Goal: Navigation & Orientation: Find specific page/section

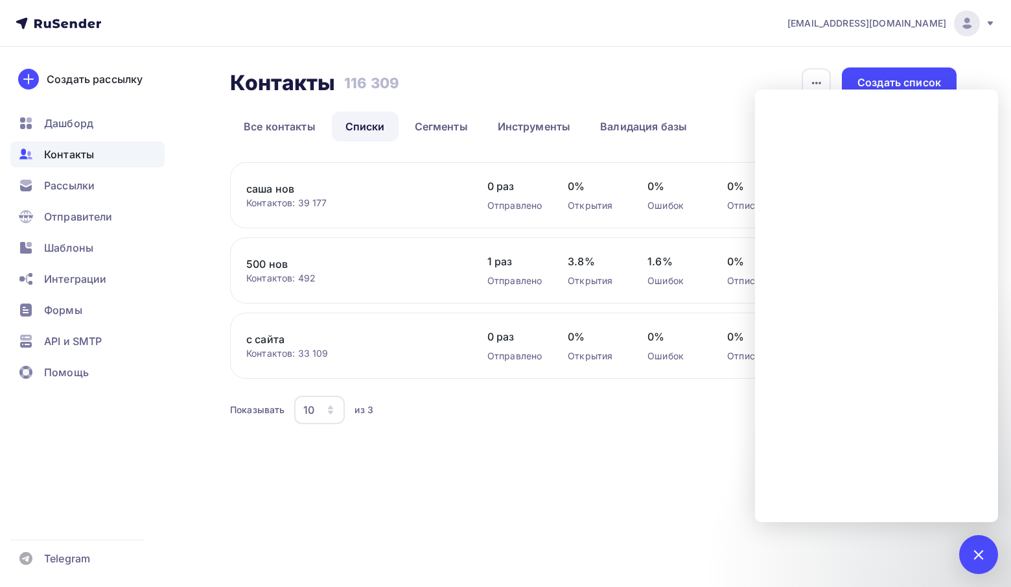
click at [585, 521] on div "info@affinity-marketing.ru Аккаунт Тарифы Выйти Создать рассылку Дашборд Контак…" at bounding box center [505, 293] width 1011 height 587
click at [813, 77] on icon "button" at bounding box center [817, 83] width 16 height 16
click at [781, 62] on div "Контакты Контакты 116 309 116 309 История импорта Создать список Все контакты С…" at bounding box center [505, 263] width 1011 height 432
click at [959, 546] on body "info@affinity-marketing.ru Аккаунт Тарифы Выйти Создать рассылку Дашборд Контак…" at bounding box center [505, 293] width 1011 height 587
click at [972, 555] on div at bounding box center [979, 554] width 18 height 18
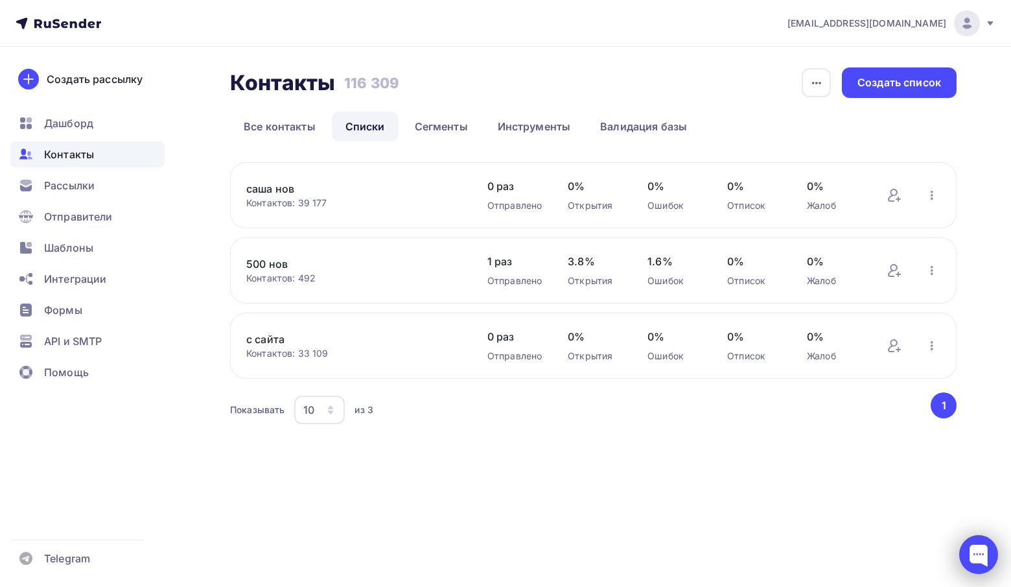
click at [972, 555] on div at bounding box center [978, 554] width 39 height 39
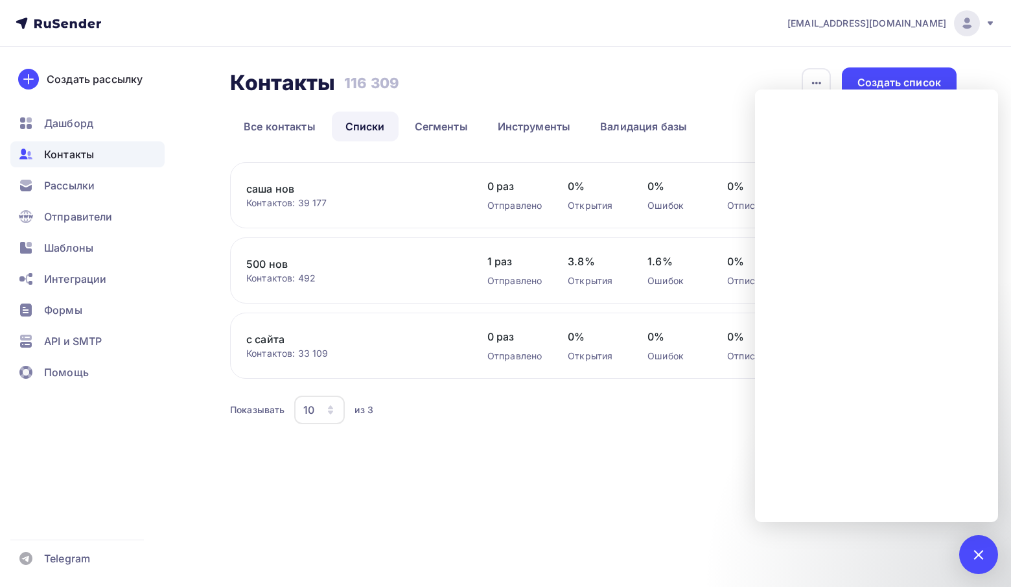
click at [565, 484] on div "info@affinity-marketing.ru Аккаунт Тарифы Выйти Создать рассылку Дашборд Контак…" at bounding box center [505, 293] width 1011 height 587
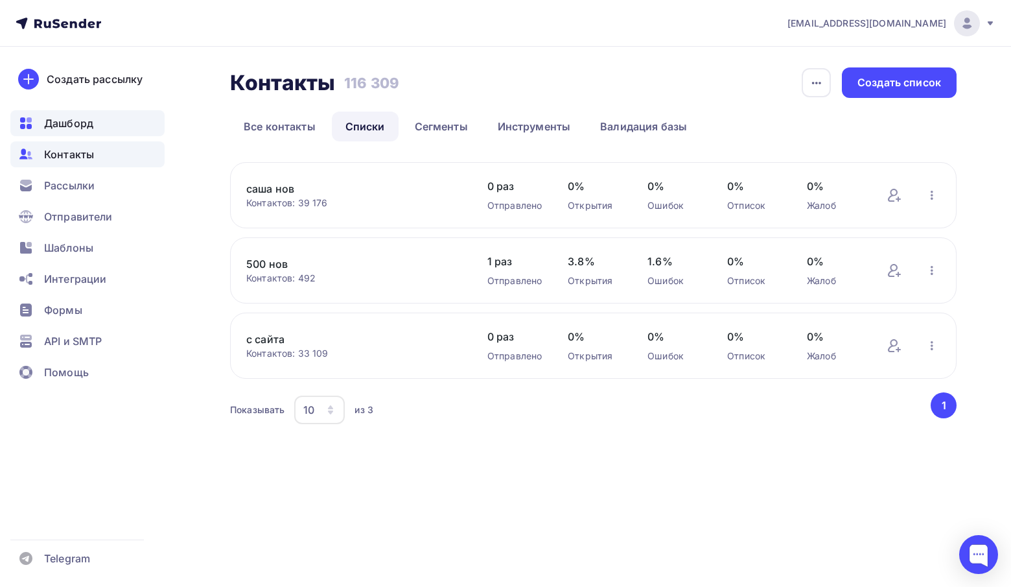
click at [66, 117] on span "Дашборд" at bounding box center [68, 123] width 49 height 16
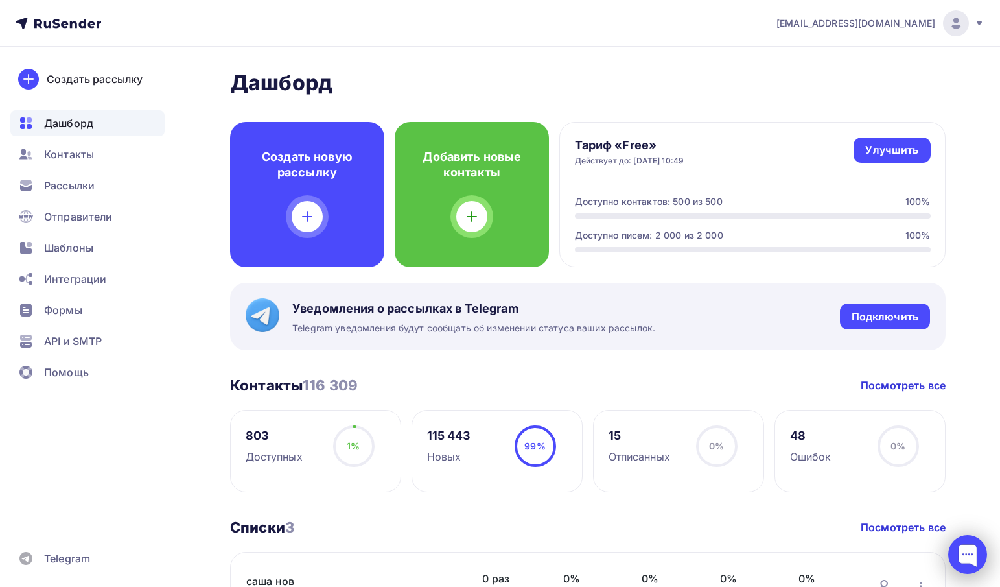
click at [964, 556] on div at bounding box center [967, 554] width 39 height 39
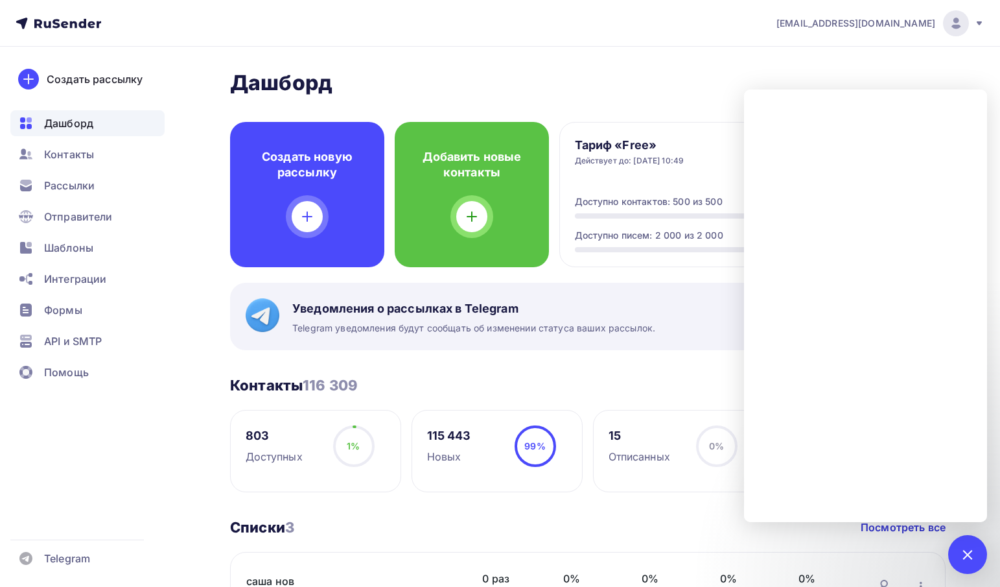
click at [700, 316] on div "Уведомления о рассылках в Telegram Telegram уведомления будут сообщать об измен…" at bounding box center [588, 316] width 716 height 67
click at [756, 71] on h2 "Дашборд" at bounding box center [588, 83] width 716 height 26
click at [699, 368] on div "Дашборд Дашборд Пару шагов, чтобы начать работу! Закрыть Выполните эти шаги, чт…" at bounding box center [588, 520] width 716 height 900
click at [971, 559] on div at bounding box center [968, 554] width 18 height 18
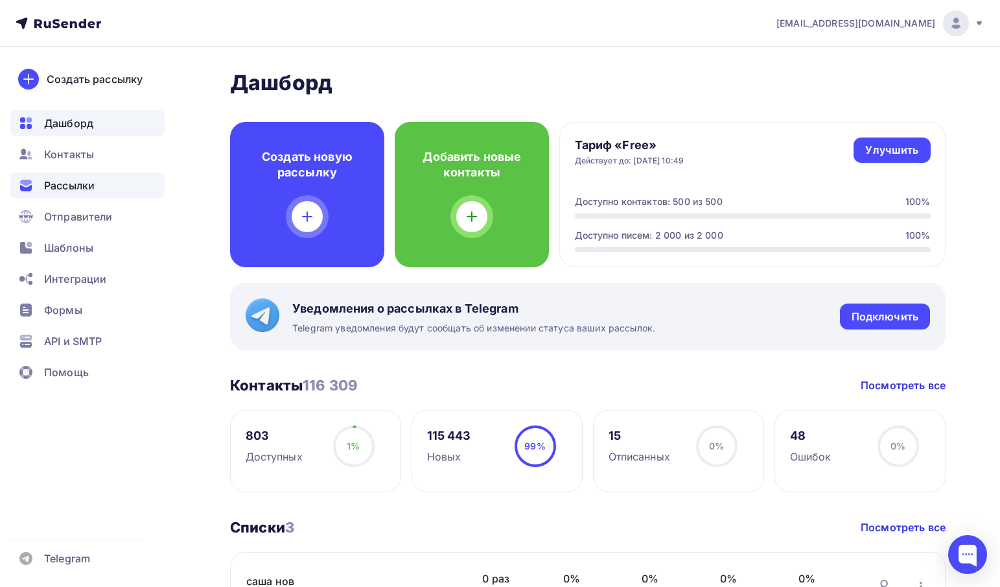
click at [73, 194] on div "Рассылки" at bounding box center [87, 185] width 154 height 26
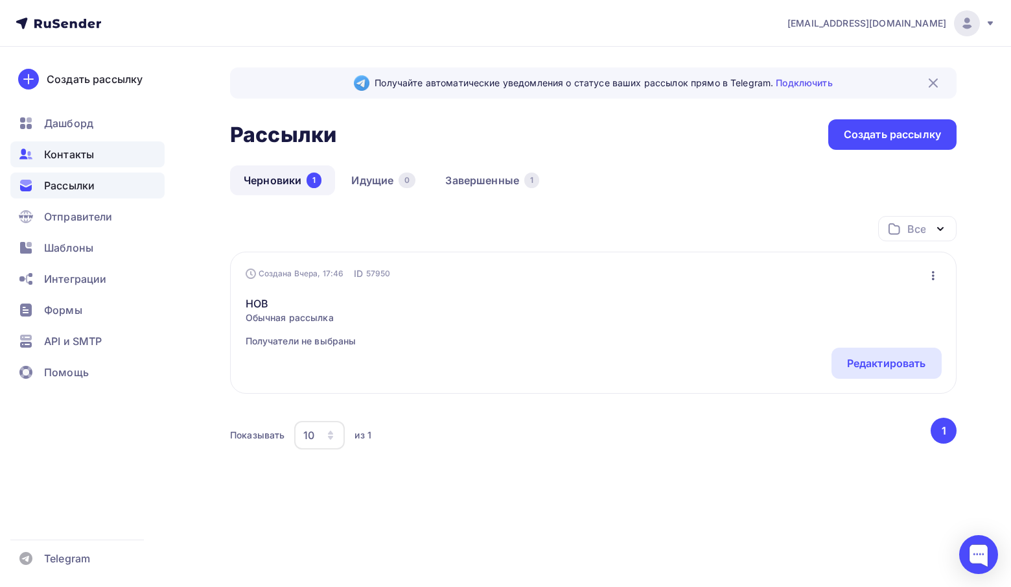
click at [76, 156] on span "Контакты" at bounding box center [69, 155] width 50 height 16
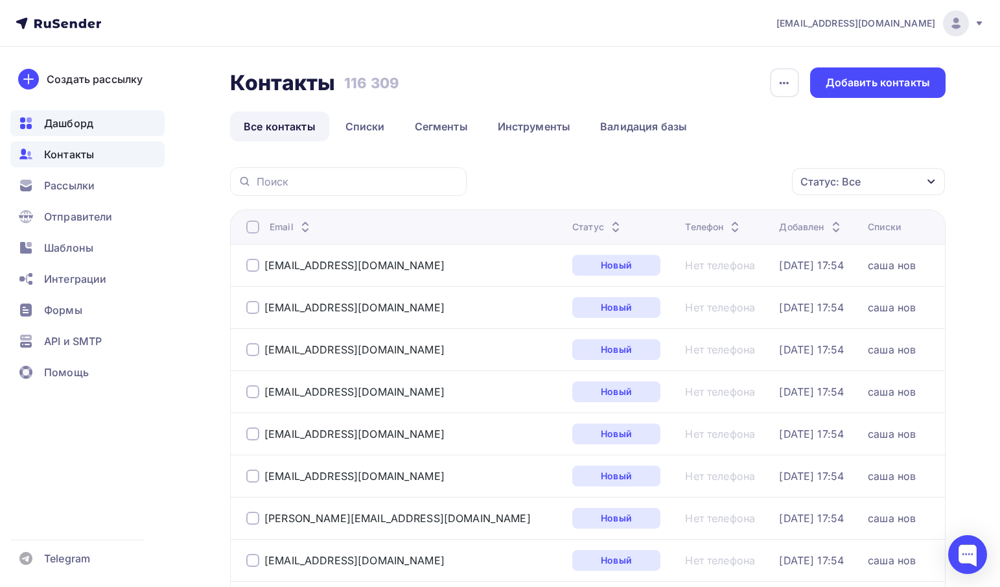
click at [76, 117] on span "Дашборд" at bounding box center [68, 123] width 49 height 16
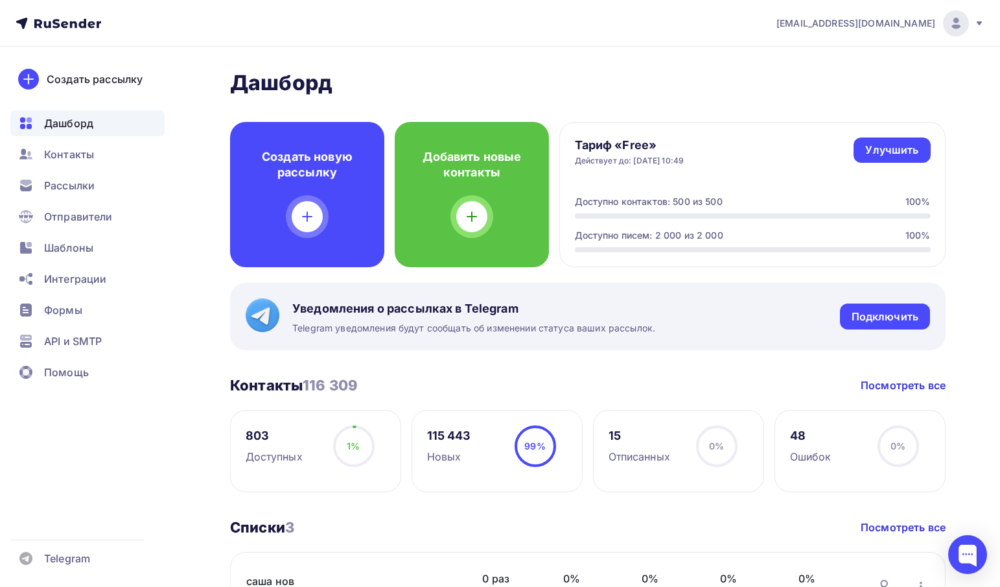
click at [701, 526] on div "Списки 3 Списки 3 Посмотреть все" at bounding box center [588, 527] width 716 height 18
click at [965, 550] on div at bounding box center [967, 554] width 39 height 39
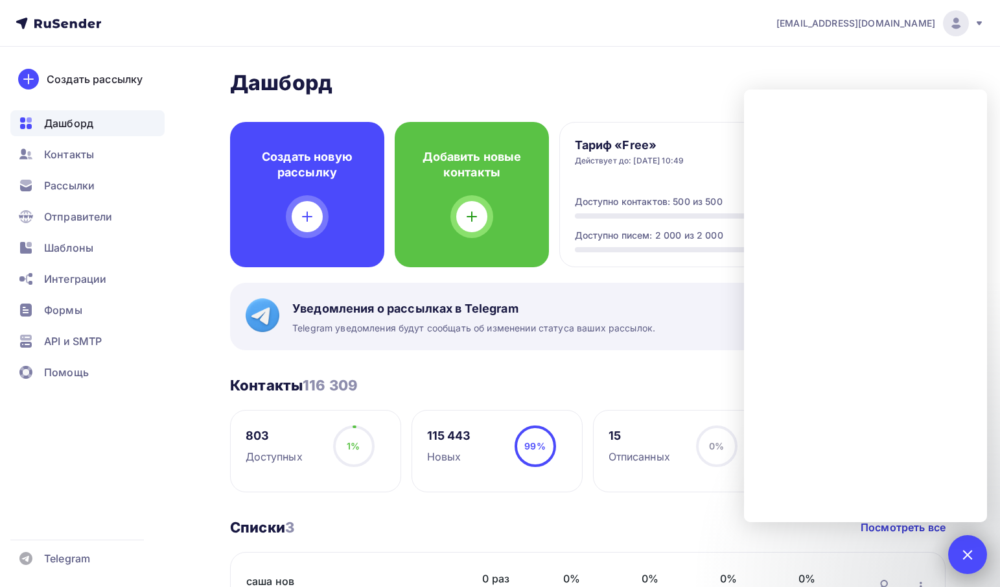
click at [965, 550] on div at bounding box center [968, 554] width 18 height 18
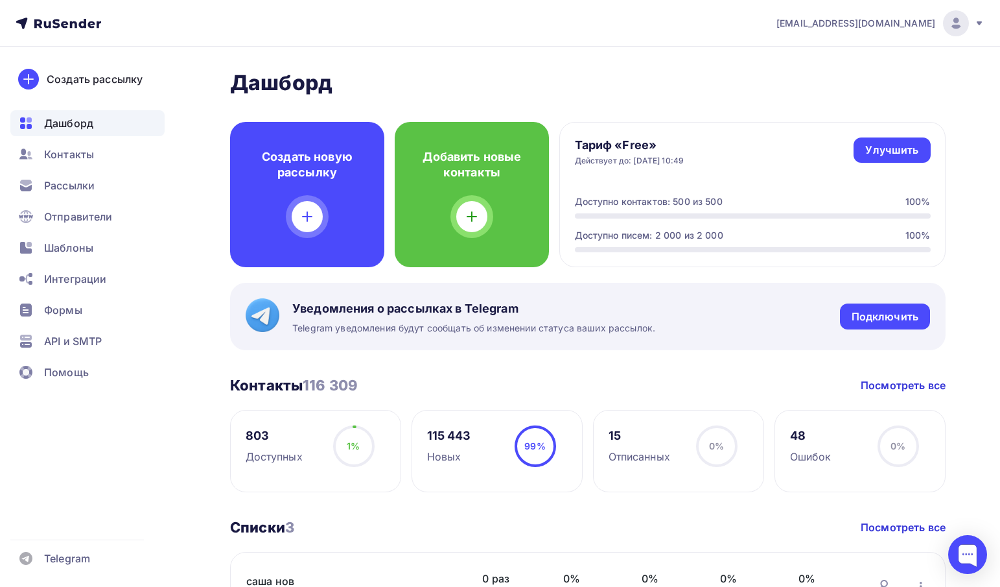
click at [648, 160] on div "Действует до: 30.09.2025, 10:49" at bounding box center [630, 161] width 110 height 10
click at [886, 157] on div "Улучшить" at bounding box center [891, 150] width 53 height 15
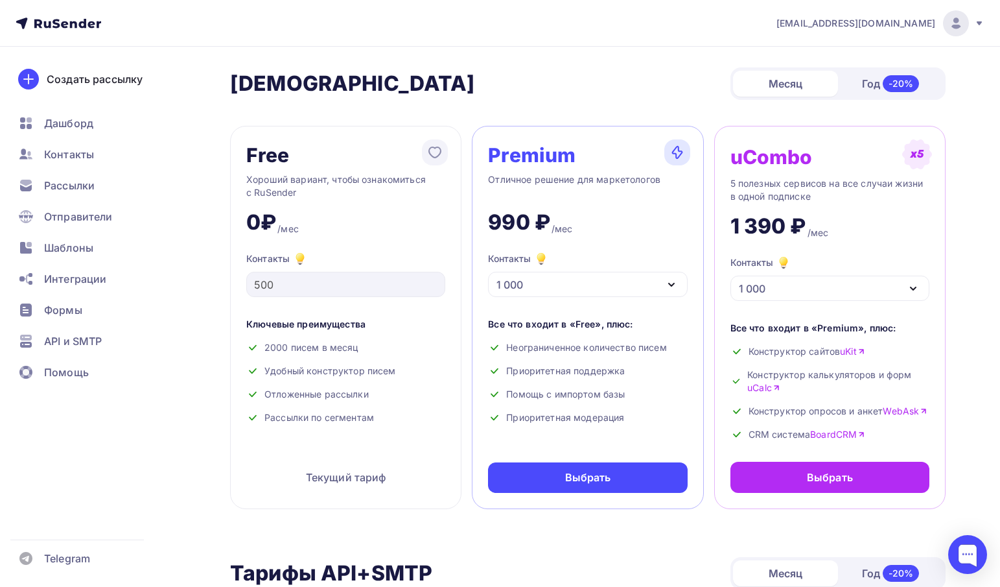
click at [852, 86] on div "Год -20%" at bounding box center [890, 83] width 105 height 27
click at [809, 86] on div "Месяц" at bounding box center [785, 84] width 105 height 26
click at [864, 83] on div "Год -20%" at bounding box center [890, 83] width 105 height 27
click at [795, 84] on div "Месяц" at bounding box center [785, 84] width 105 height 26
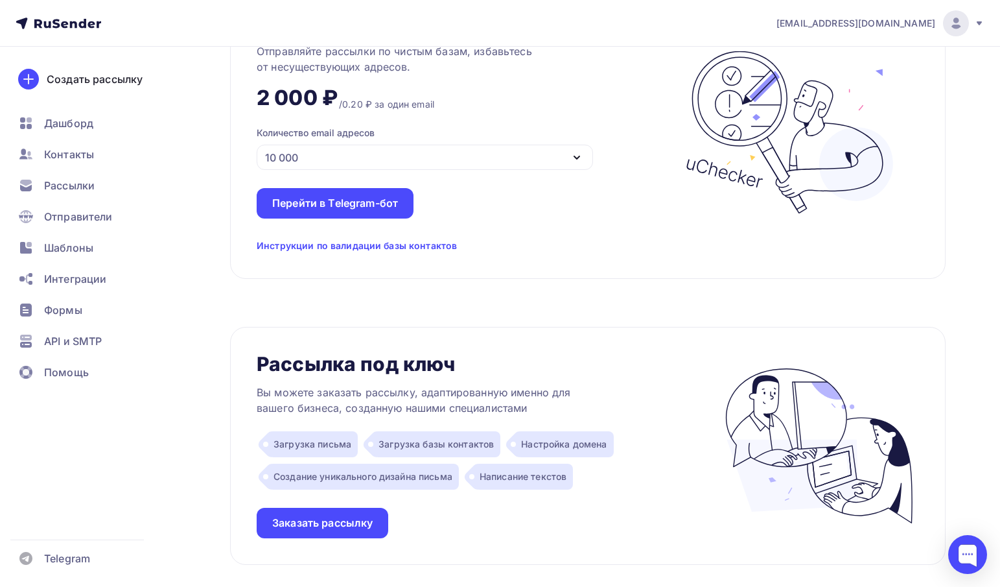
scroll to position [712, 0]
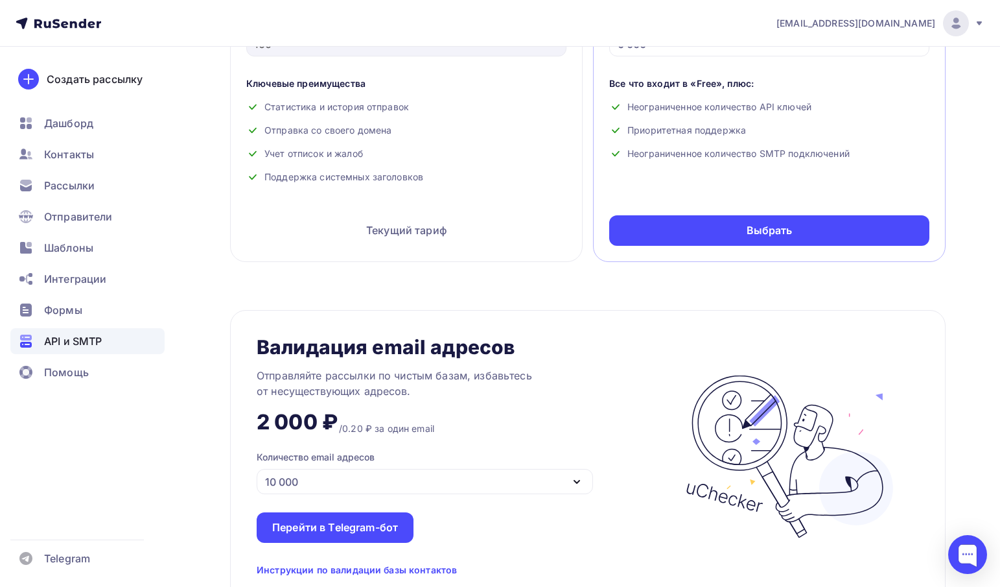
click at [75, 344] on span "API и SMTP" at bounding box center [73, 341] width 58 height 16
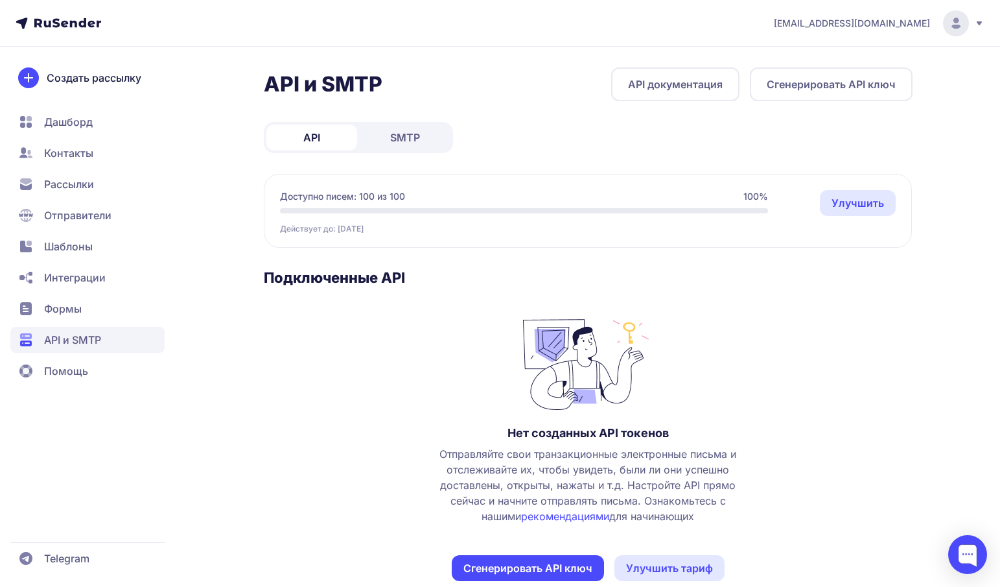
click at [84, 312] on span "Формы" at bounding box center [87, 309] width 154 height 26
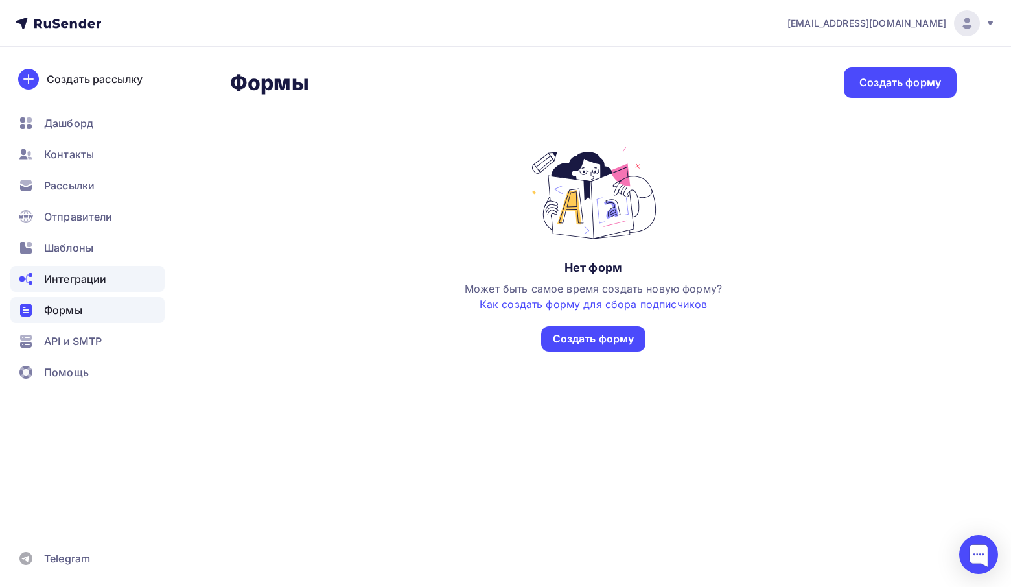
click at [74, 284] on span "Интеграции" at bounding box center [75, 279] width 62 height 16
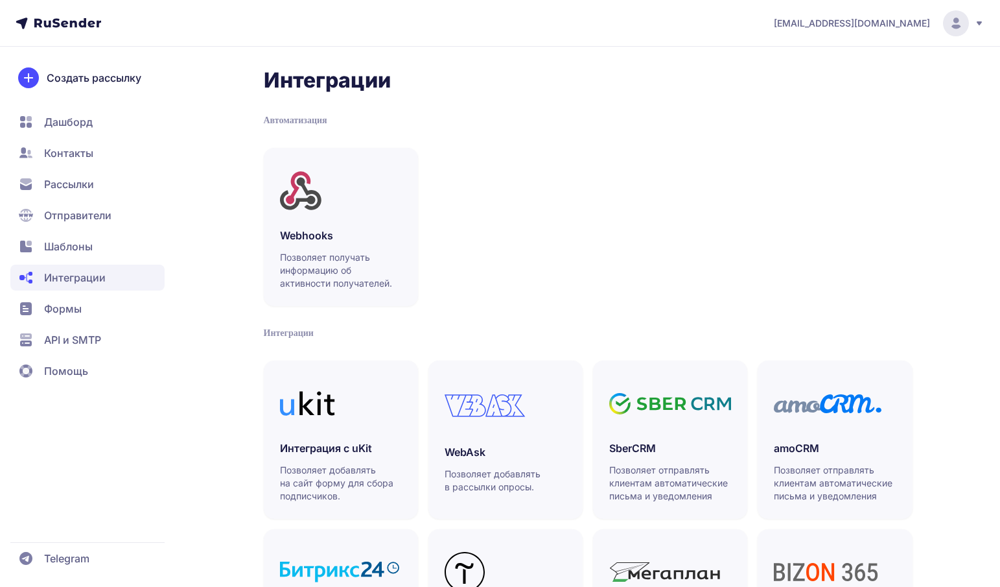
click at [71, 240] on span "Шаблоны" at bounding box center [68, 247] width 49 height 16
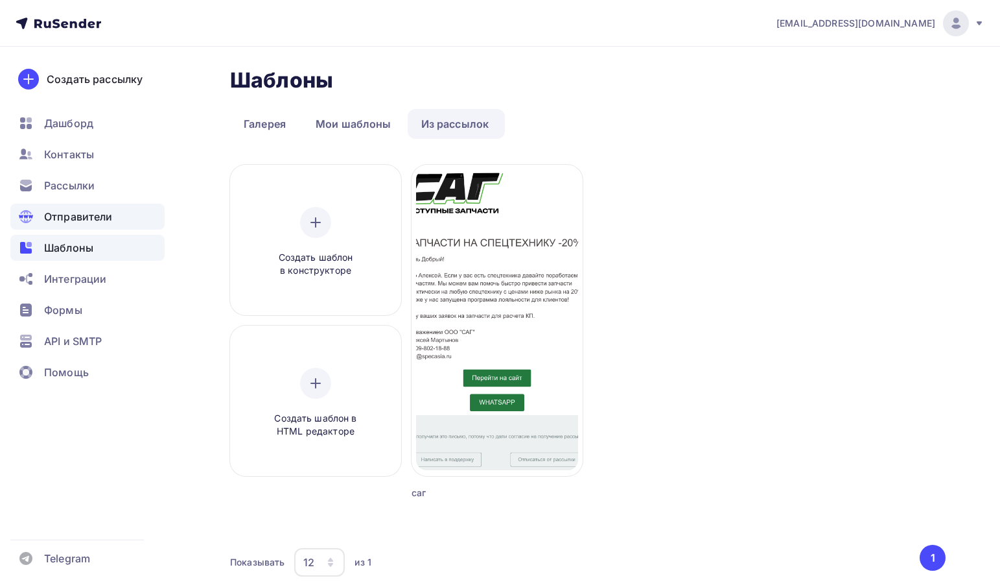
click at [69, 217] on span "Отправители" at bounding box center [78, 217] width 69 height 16
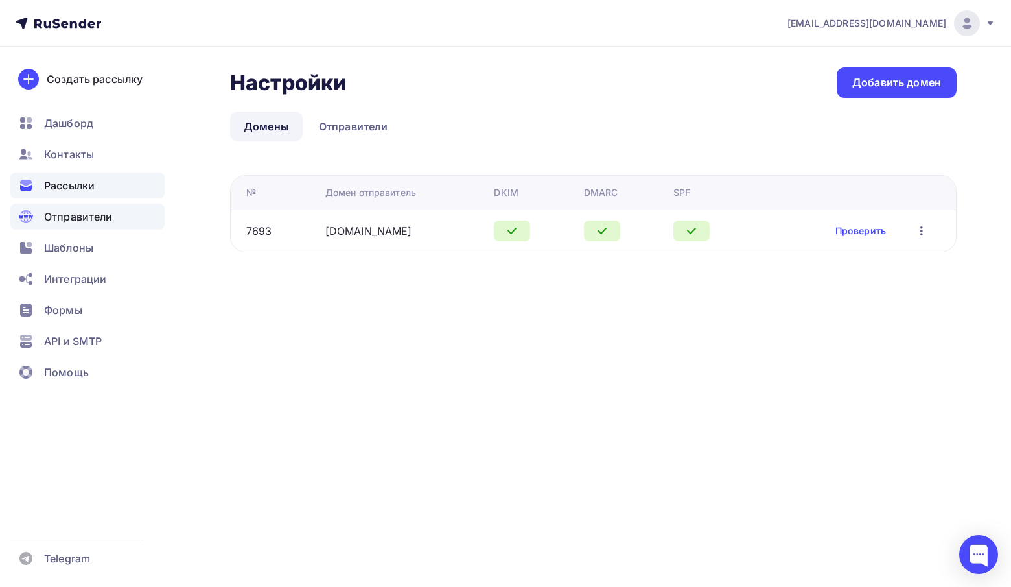
click at [69, 185] on span "Рассылки" at bounding box center [69, 186] width 51 height 16
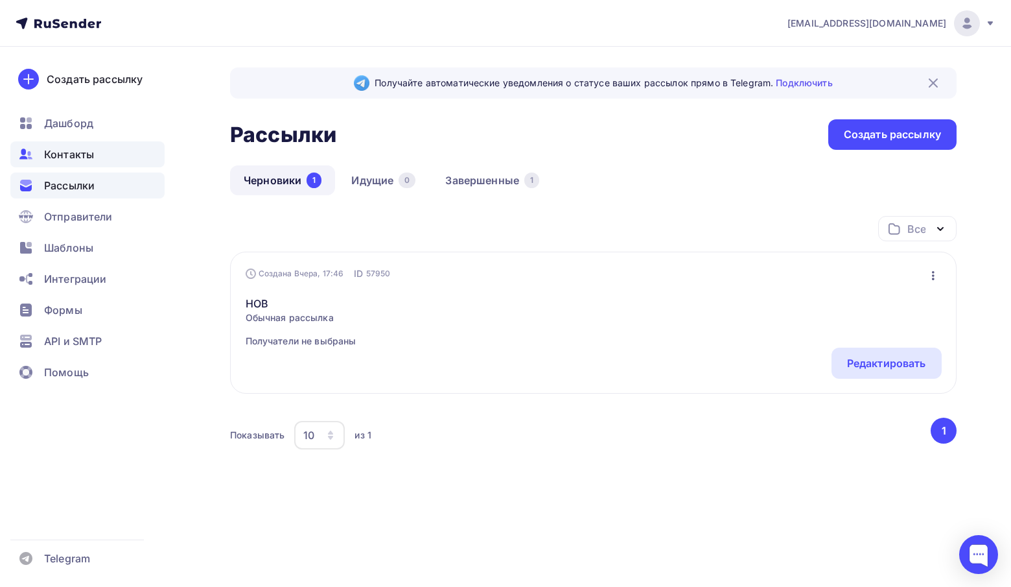
click at [72, 151] on span "Контакты" at bounding box center [69, 155] width 50 height 16
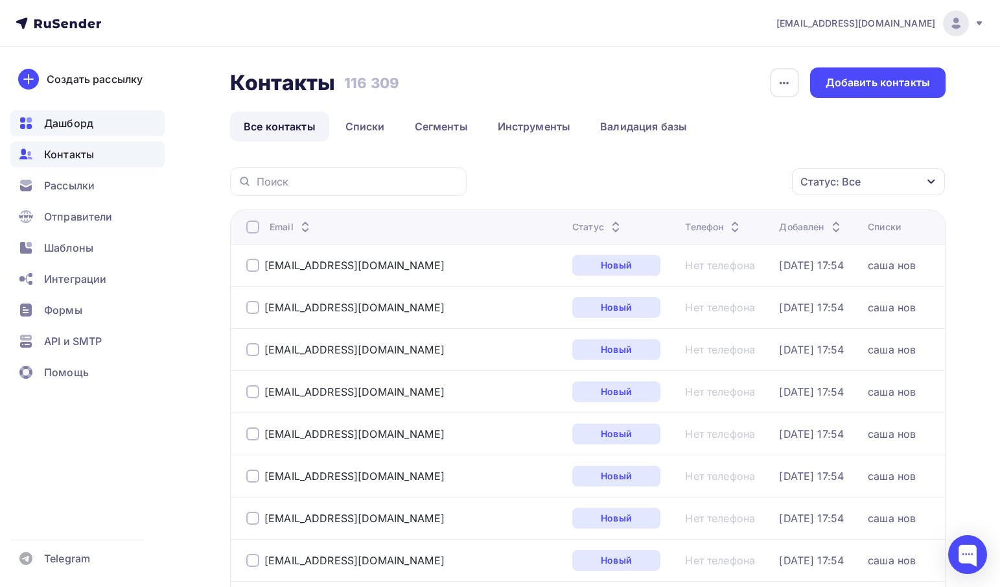
click at [79, 115] on span "Дашборд" at bounding box center [68, 123] width 49 height 16
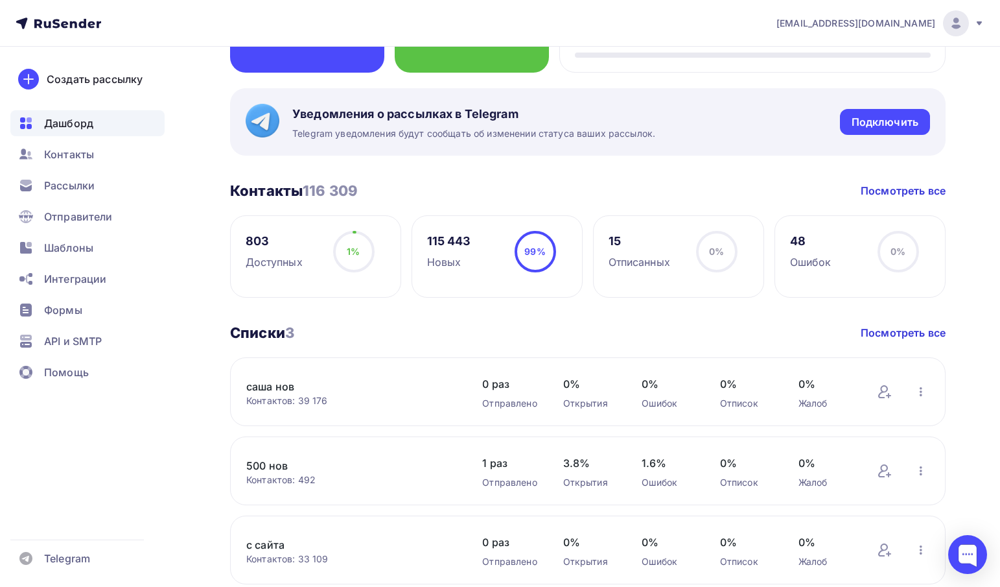
scroll to position [449, 0]
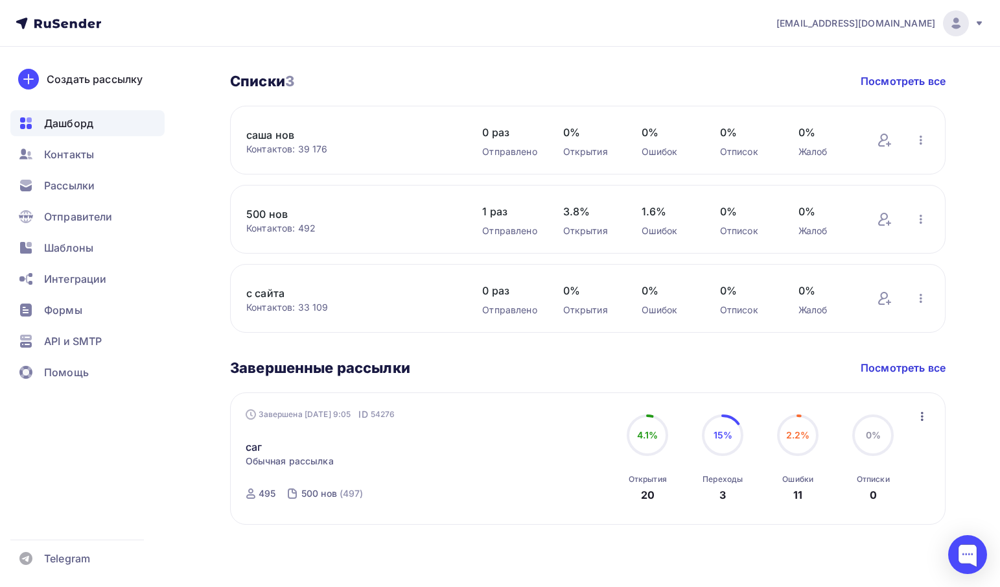
click at [911, 416] on div "Завершена [DATE] 9:05 ID 54276 саг Статистика Обзор рассылки Копировать в новую…" at bounding box center [588, 458] width 685 height 101
click at [922, 417] on icon "button" at bounding box center [923, 416] width 16 height 16
click at [878, 384] on div "Завершенные рассылки Завершенные рассылки Посмотреть все Завершена [DATE] 9:05 …" at bounding box center [588, 440] width 716 height 165
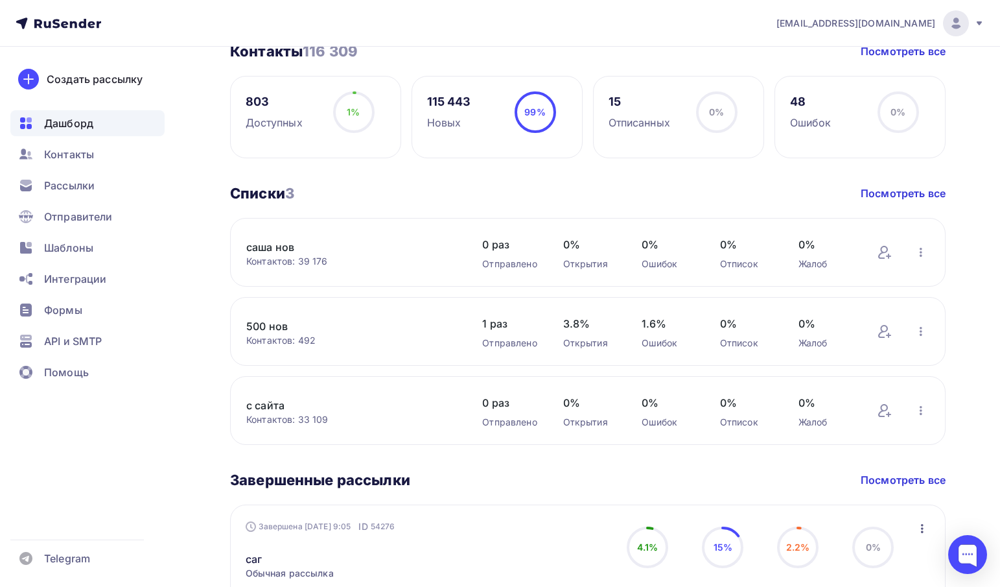
scroll to position [319, 0]
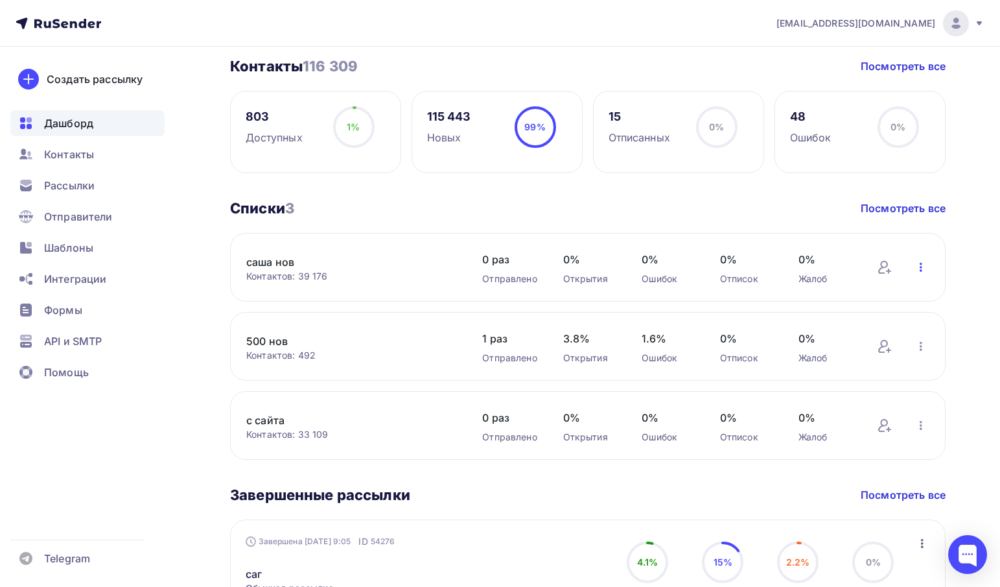
click at [924, 264] on icon "button" at bounding box center [921, 267] width 16 height 16
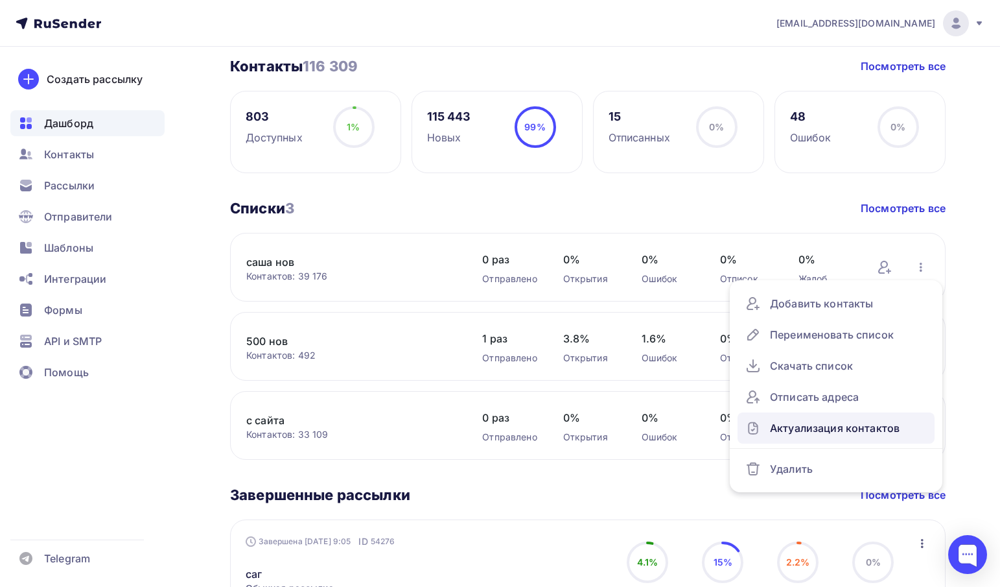
click at [817, 434] on div "Актуализация контактов" at bounding box center [837, 427] width 182 height 21
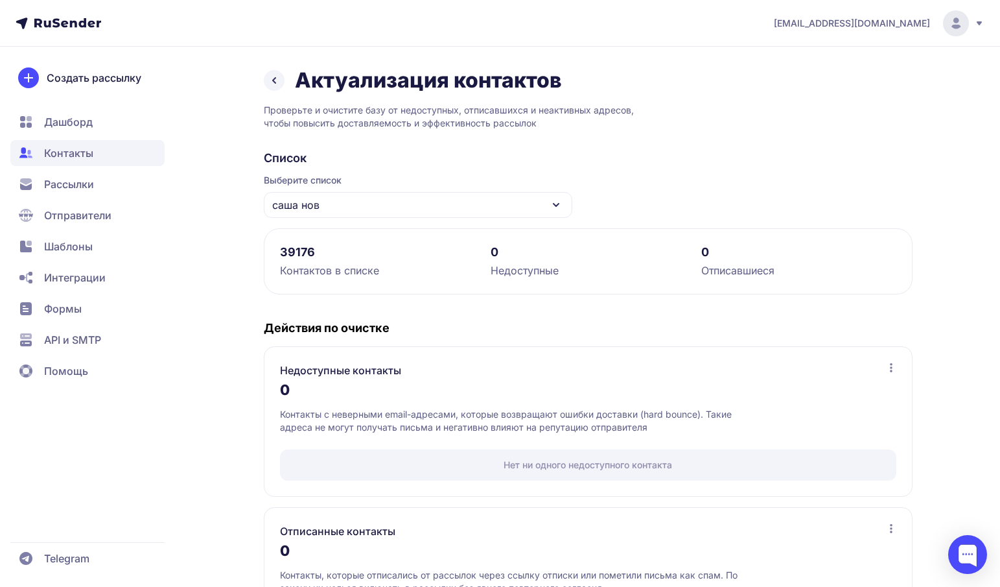
click at [274, 78] on icon at bounding box center [274, 80] width 3 height 5
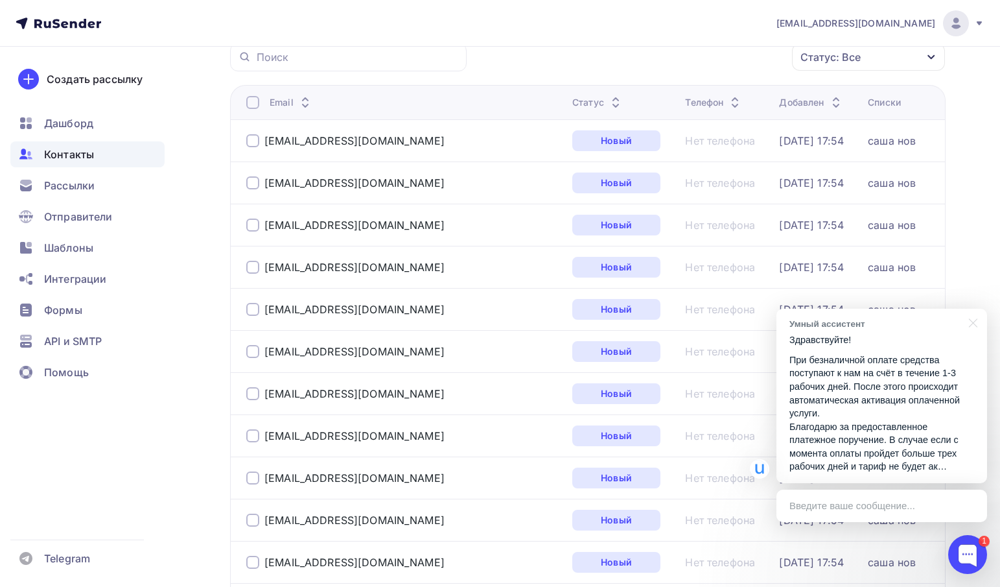
scroll to position [194, 0]
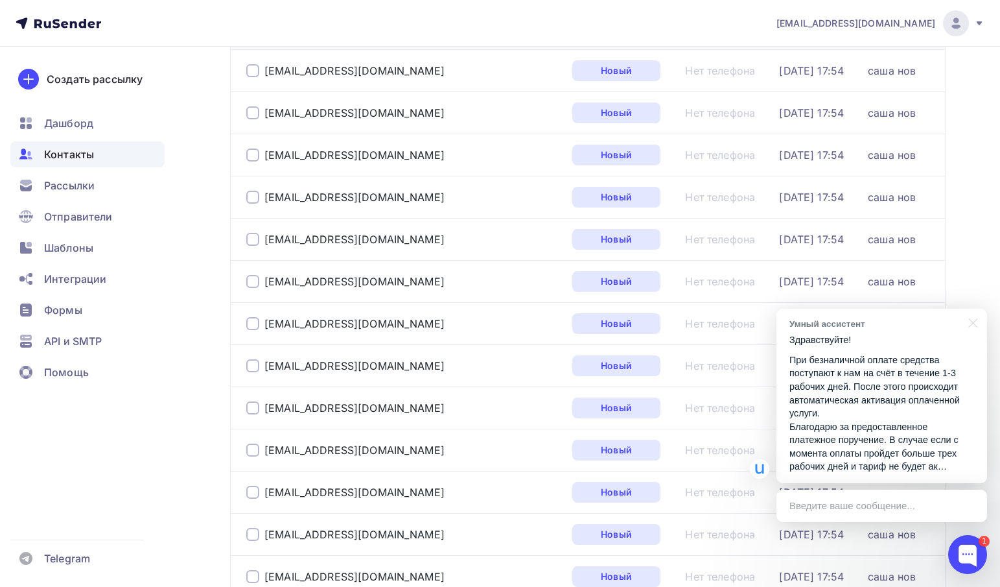
click at [903, 469] on p "При безналичной оплате средства поступают к нам на счёт в течение 1-3 рабочих д…" at bounding box center [882, 413] width 185 height 120
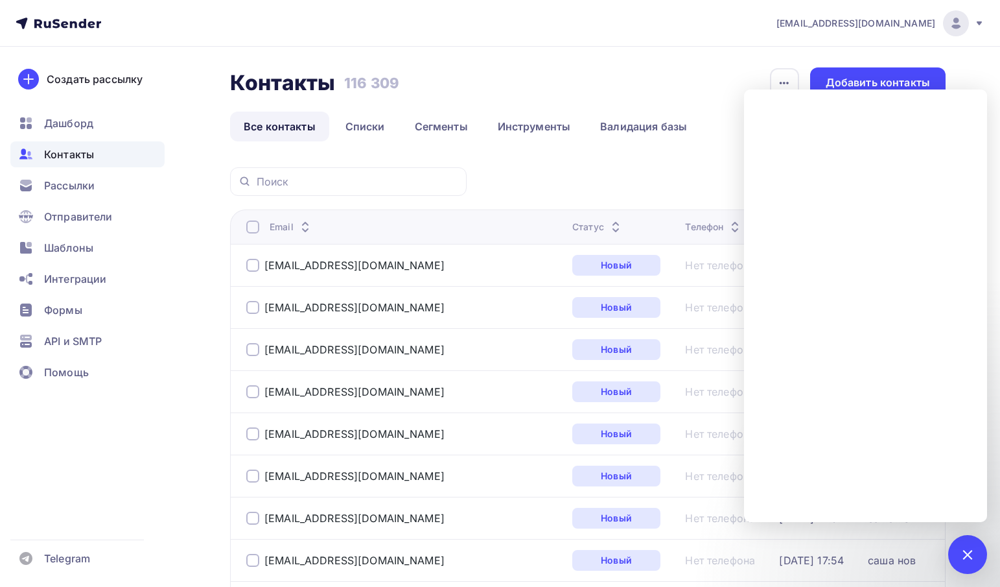
scroll to position [65, 0]
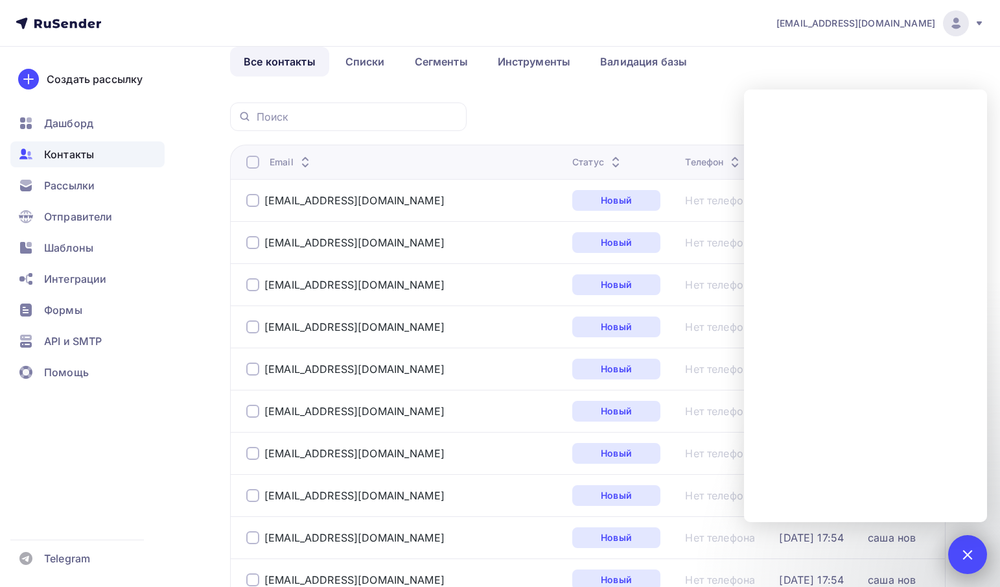
click at [967, 553] on div at bounding box center [968, 554] width 18 height 18
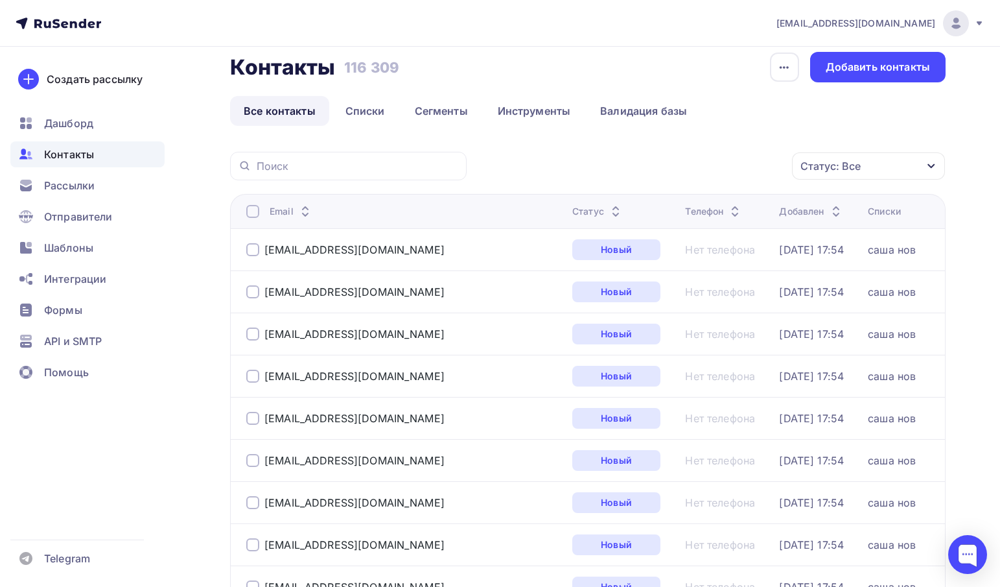
scroll to position [0, 0]
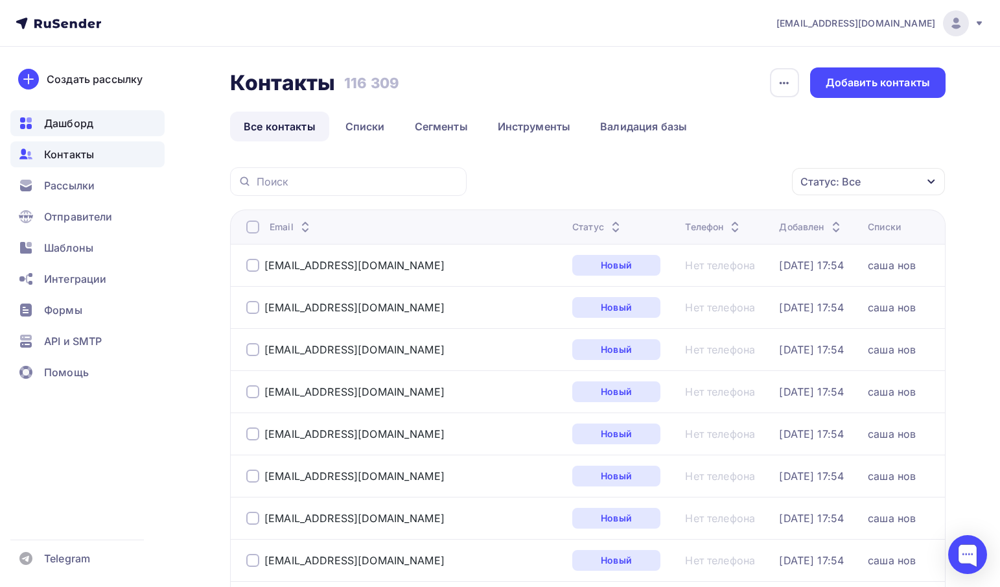
click at [71, 130] on span "Дашборд" at bounding box center [68, 123] width 49 height 16
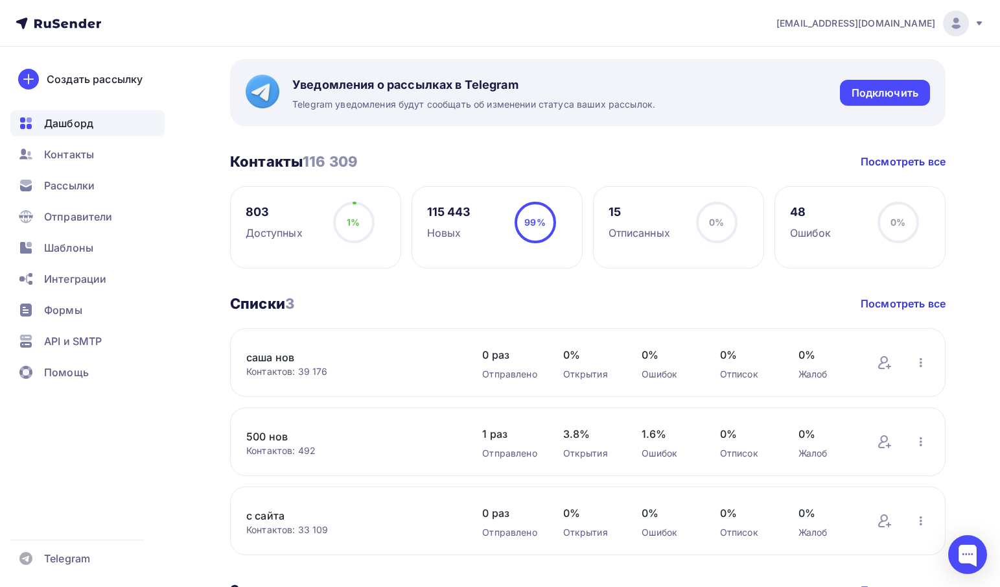
scroll to position [259, 0]
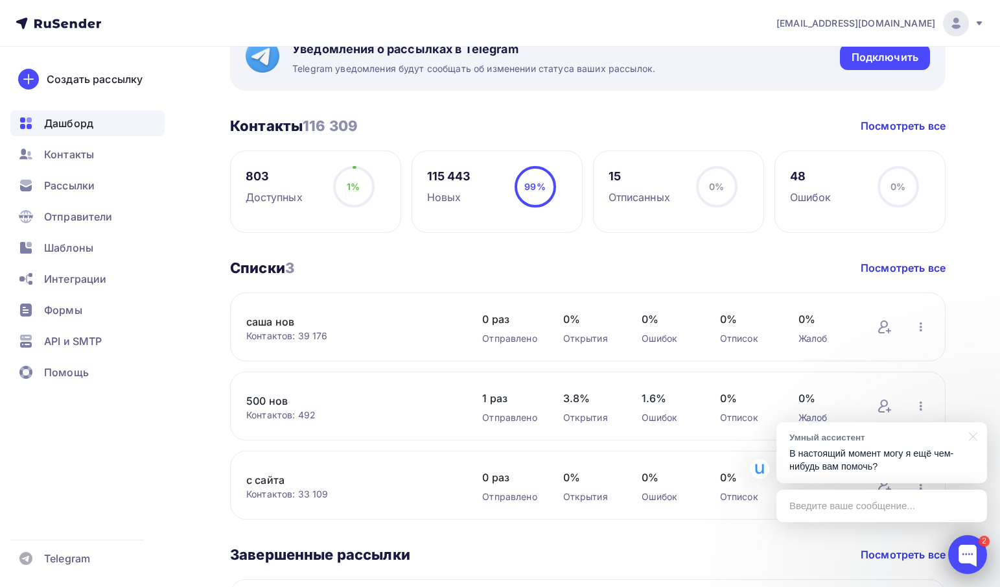
click at [968, 551] on div at bounding box center [967, 554] width 39 height 39
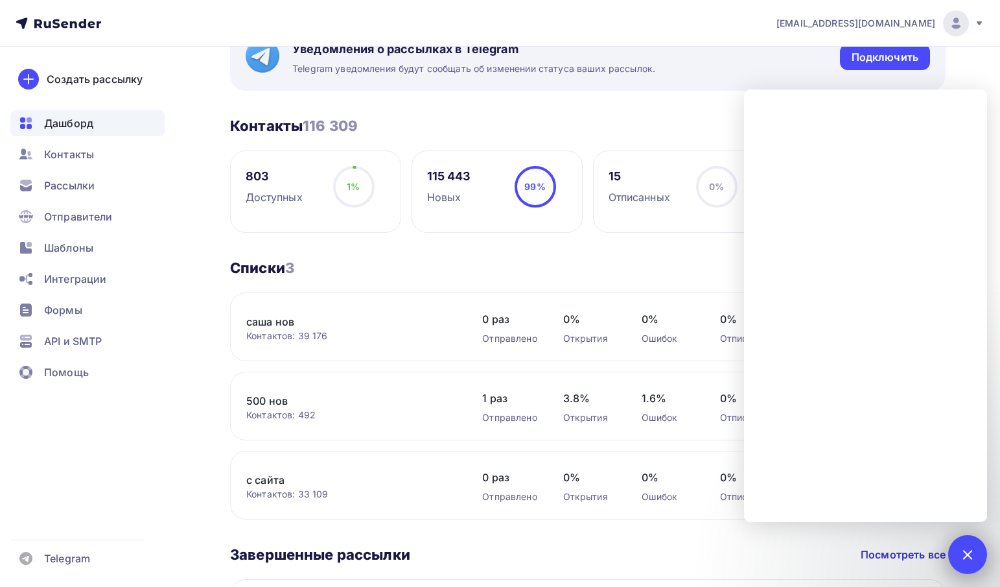
click at [981, 545] on div "2" at bounding box center [967, 554] width 39 height 39
